Goal: Task Accomplishment & Management: Use online tool/utility

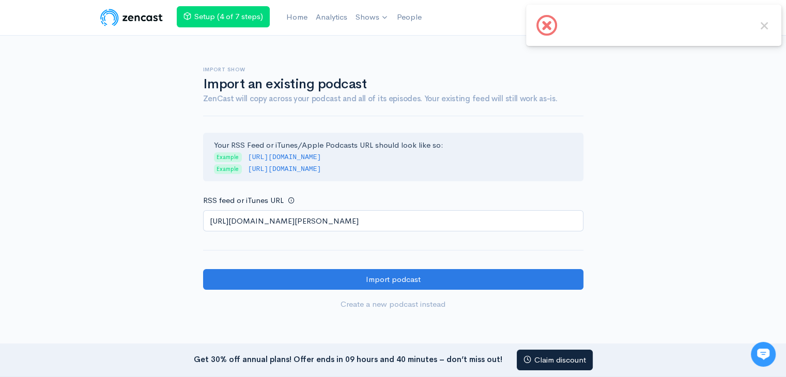
click at [354, 227] on input "[URL][DOMAIN_NAME][PERSON_NAME]" at bounding box center [393, 220] width 380 height 21
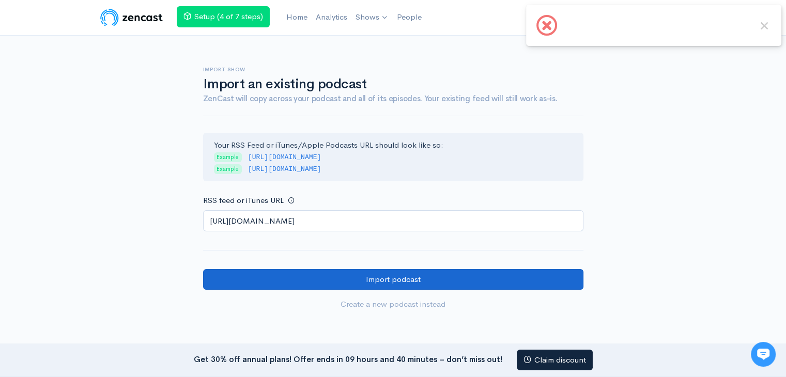
type input "[URL][DOMAIN_NAME]"
click at [372, 277] on input "Import podcast" at bounding box center [393, 279] width 380 height 21
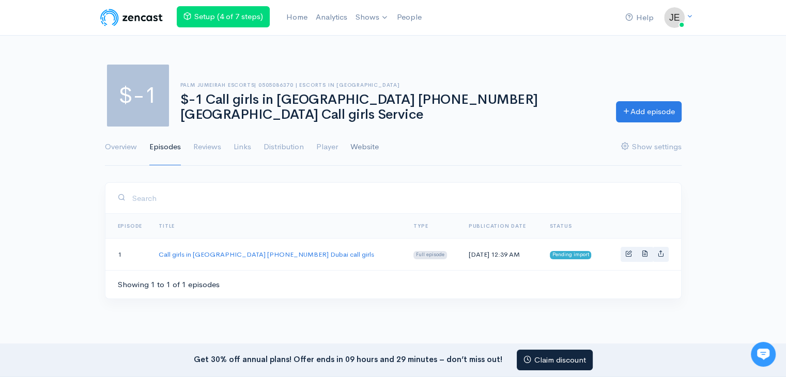
click at [358, 149] on link "Website" at bounding box center [364, 147] width 28 height 37
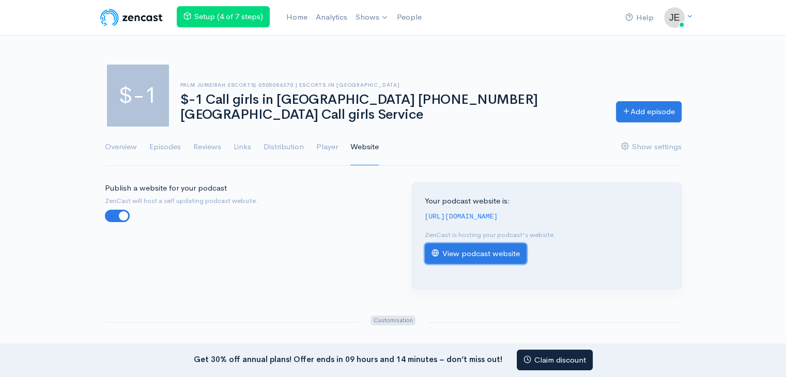
click at [456, 259] on link "View podcast website" at bounding box center [476, 253] width 102 height 21
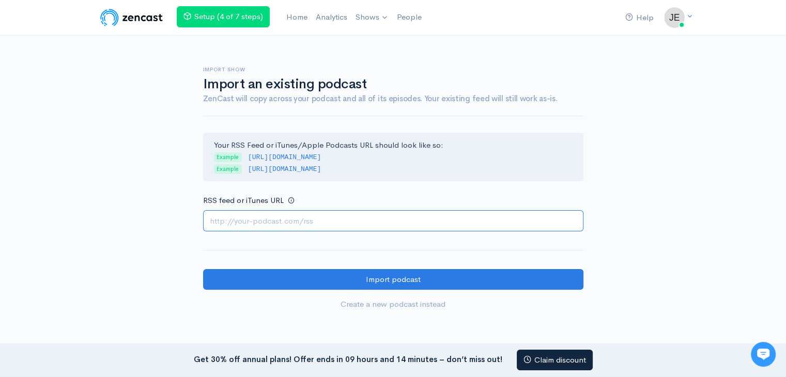
click at [312, 216] on input "RSS feed or iTunes URL" at bounding box center [393, 220] width 380 height 21
paste input "https://sevices-based-site.atwebpages.com/feed/podcast/exy-call-girls-in-dubai-…"
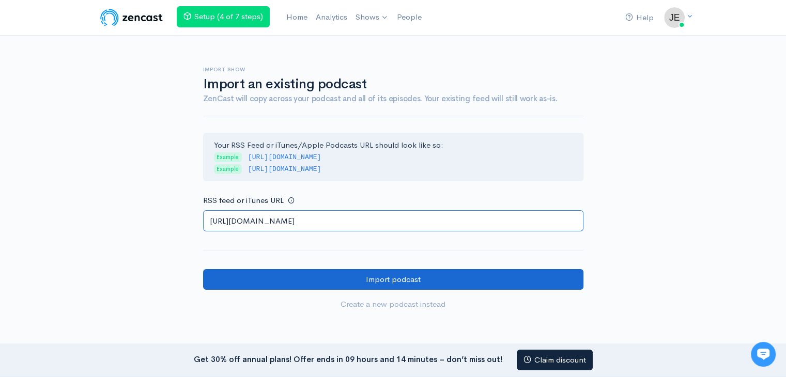
type input "https://sevices-based-site.atwebpages.com/feed/podcast/exy-call-girls-in-dubai-…"
click at [280, 279] on input "Import podcast" at bounding box center [393, 279] width 380 height 21
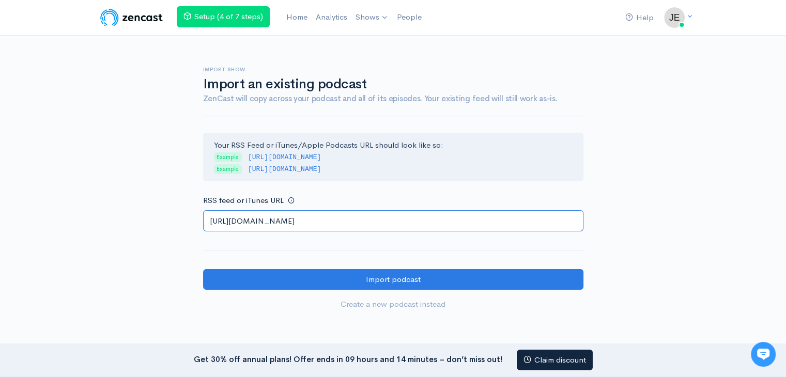
click at [372, 222] on input "https://sevices-based-site.atwebpages.com/feed/podcast/exy-call-girls-in-dubai-…" at bounding box center [393, 220] width 380 height 21
paste input "text"
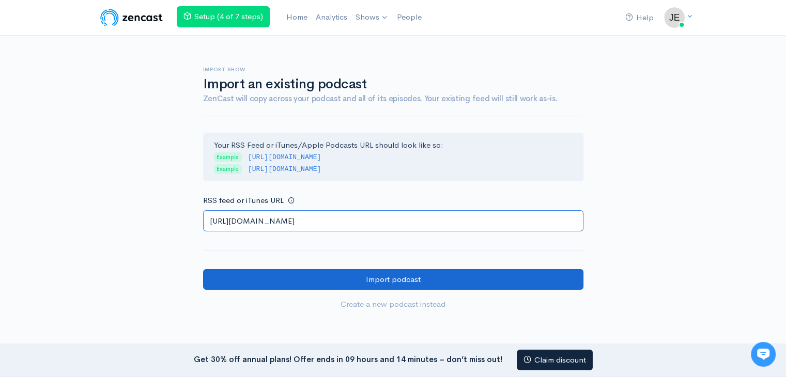
type input "https://sevices-based-site.atwebpages.com/feed/podcast/exy-call-girls-in-dubai-…"
click at [386, 274] on input "Import podcast" at bounding box center [393, 279] width 380 height 21
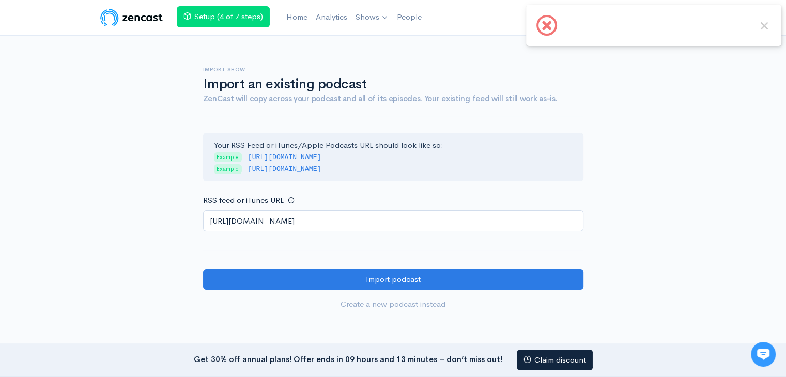
click at [592, 34] on div "× OK No Cancel" at bounding box center [653, 25] width 255 height 41
click at [398, 225] on input "https://sevices-based-site.atwebpages.com/feed/podcast/exy-call-girls-in-dubai-…" at bounding box center [393, 220] width 380 height 21
paste input "https://sevices-based-site.atwebpages.com/feed/podcast/0507330913-dubai-call-gi…"
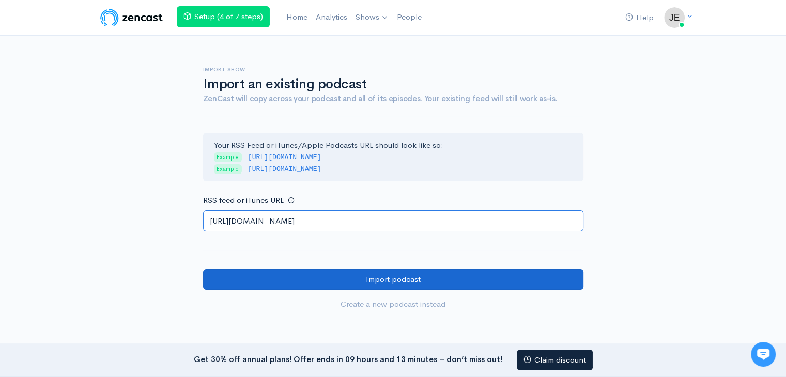
type input "https://sevices-based-site.atwebpages.com/feed/podcast/0507330913-dubai-call-gi…"
click at [386, 274] on input "Import podcast" at bounding box center [393, 279] width 380 height 21
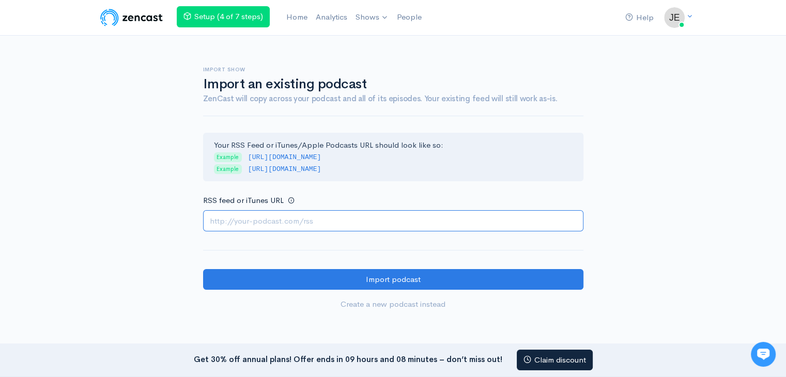
click at [311, 221] on input "RSS feed or iTunes URL" at bounding box center [393, 220] width 380 height 21
paste input "[URL][DOMAIN_NAME]"
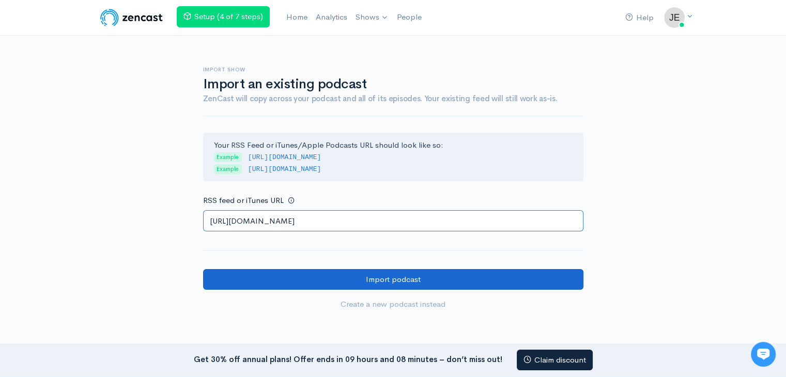
type input "[URL][DOMAIN_NAME]"
click at [286, 278] on input "Import podcast" at bounding box center [393, 279] width 380 height 21
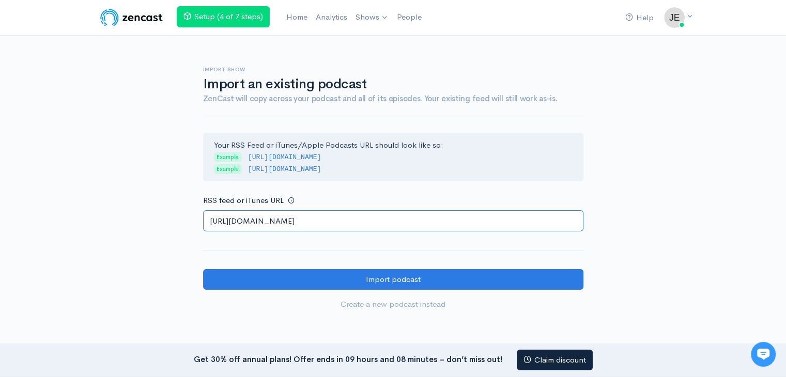
click at [374, 213] on input "[URL][DOMAIN_NAME]" at bounding box center [393, 220] width 380 height 21
paste input "[DOMAIN_NAME][URL][PERSON_NAME]"
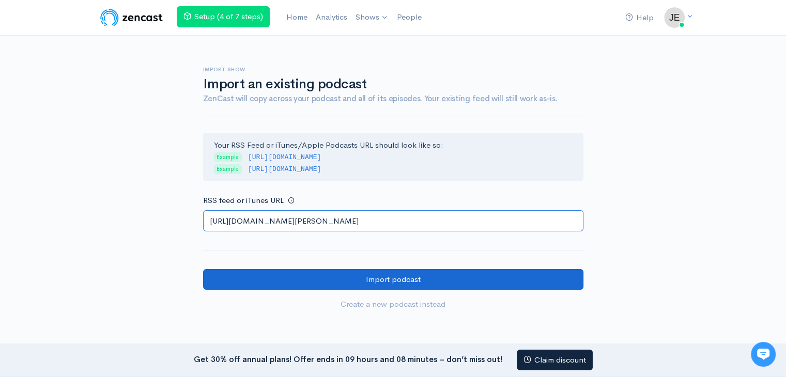
type input "[URL][DOMAIN_NAME][PERSON_NAME]"
click at [369, 269] on input "Import podcast" at bounding box center [393, 279] width 380 height 21
